Goal: Contribute content

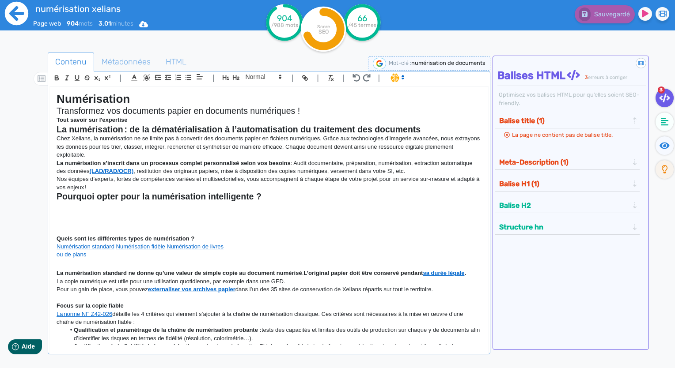
click at [22, 10] on icon at bounding box center [16, 13] width 23 height 23
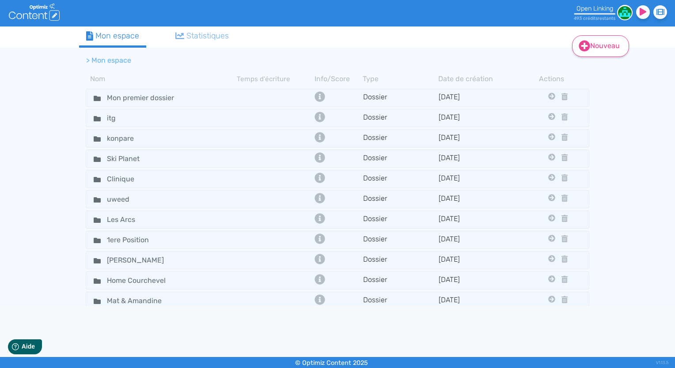
click at [587, 42] on icon at bounding box center [584, 45] width 11 height 11
click at [593, 68] on div "Contenu (0 credits) Dossier" at bounding box center [615, 78] width 88 height 43
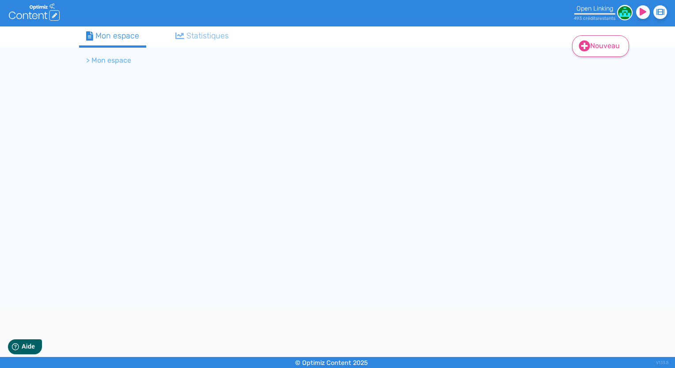
click at [591, 51] on link "Nouveau" at bounding box center [600, 46] width 57 height 22
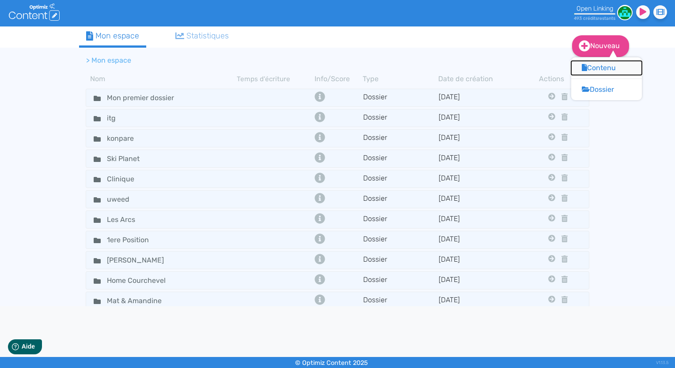
click at [604, 70] on button "Contenu" at bounding box center [606, 68] width 71 height 14
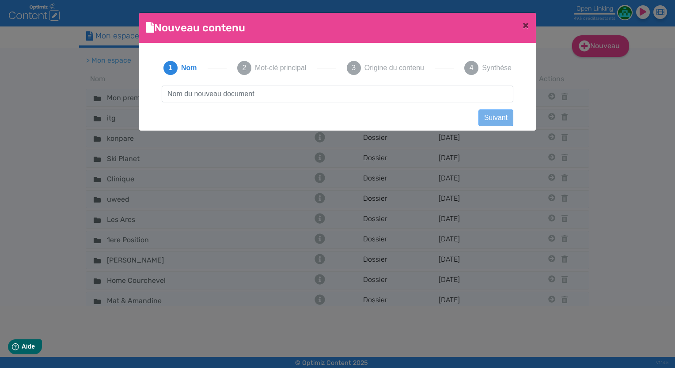
scroll to position [0, 0]
click at [403, 101] on input "text" at bounding box center [338, 94] width 352 height 17
type input "xelians ged"
click button "Suivant" at bounding box center [495, 118] width 35 height 17
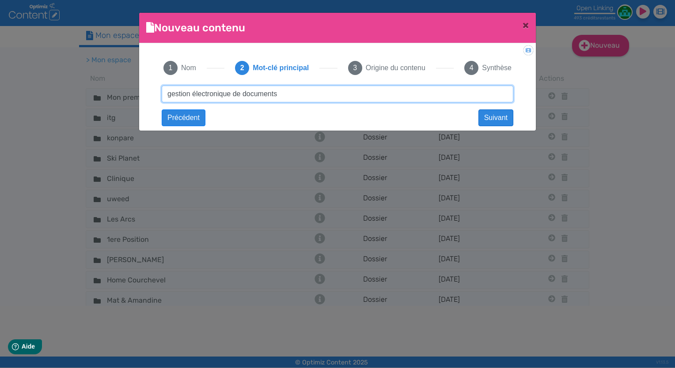
type input "gestion électronique de documents"
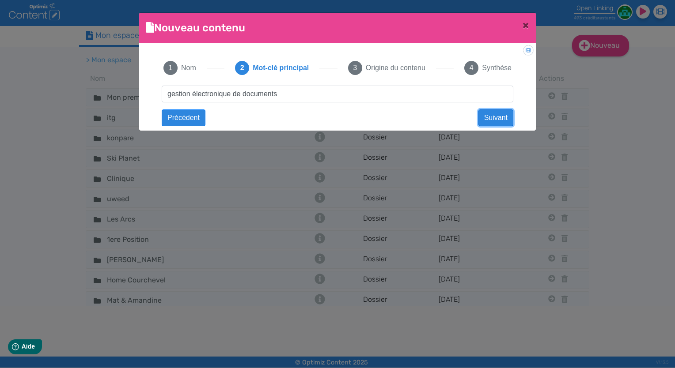
click at [496, 113] on button "Suivant" at bounding box center [495, 118] width 35 height 17
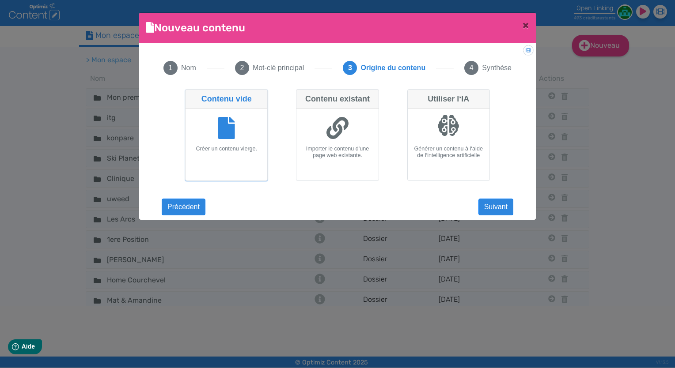
click at [334, 152] on h6 "Importer le contenu d'une page web existante." at bounding box center [337, 152] width 75 height 13
click at [302, 95] on input "Contenu existant Importer le contenu d'une page web existante." at bounding box center [299, 92] width 6 height 6
radio input "true"
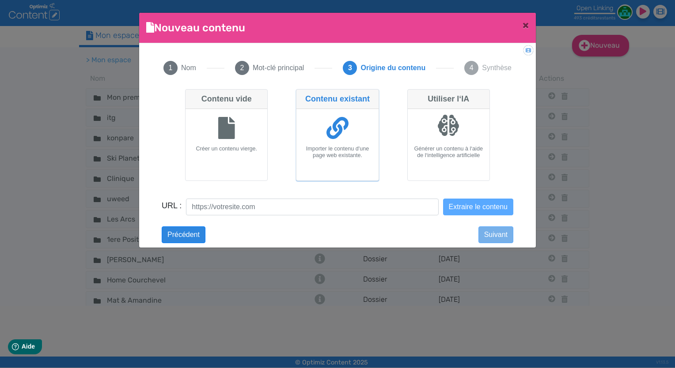
click at [255, 148] on h6 "Créer un contenu vierge." at bounding box center [226, 149] width 75 height 7
click at [191, 95] on input "Contenu vide Créer un contenu vierge." at bounding box center [188, 92] width 6 height 6
radio input "true"
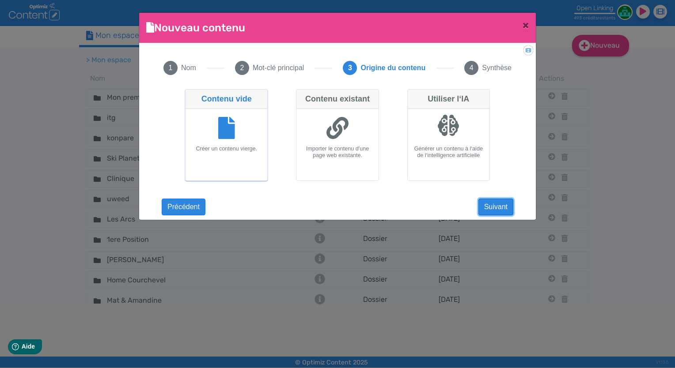
click at [493, 208] on button "Suivant" at bounding box center [495, 207] width 35 height 17
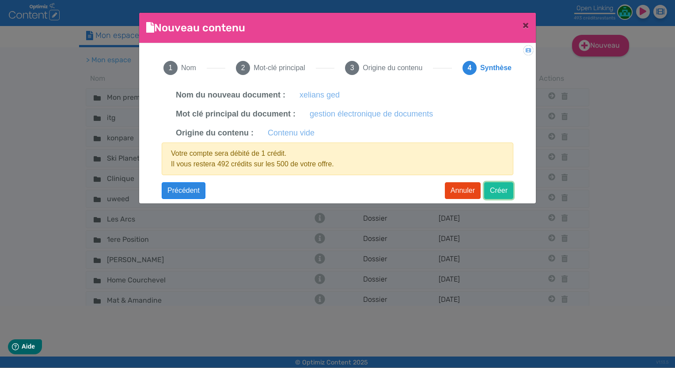
click at [503, 187] on button "Créer" at bounding box center [498, 190] width 29 height 17
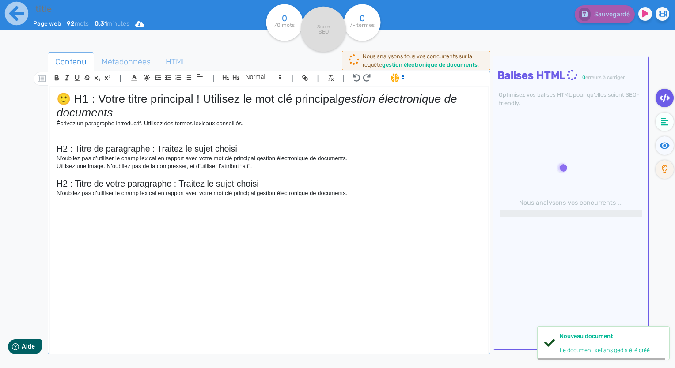
type input "xelians ged"
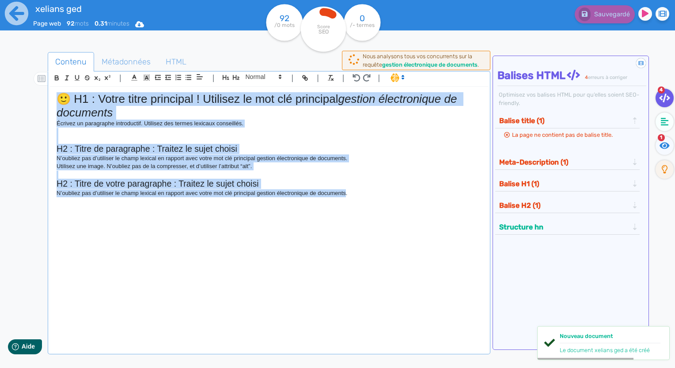
drag, startPoint x: 345, startPoint y: 237, endPoint x: -45, endPoint y: 86, distance: 418.4
click at [0, 86] on html "xelians ged Page web 92 mots 0.31 minutes Html Pdf Word 92 /0 mots Score SEO 0 …" at bounding box center [337, 184] width 675 height 368
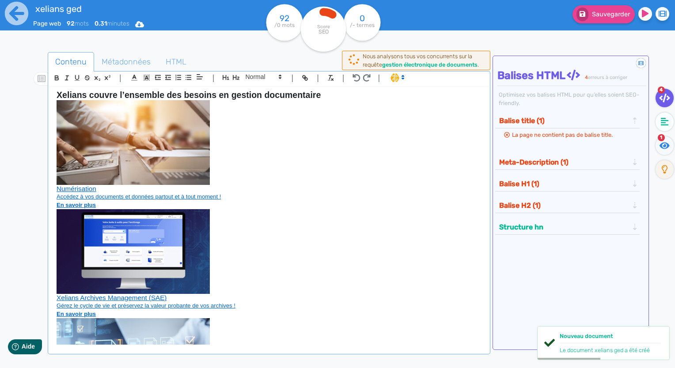
scroll to position [3021, 0]
